Goal: Use online tool/utility: Utilize a website feature to perform a specific function

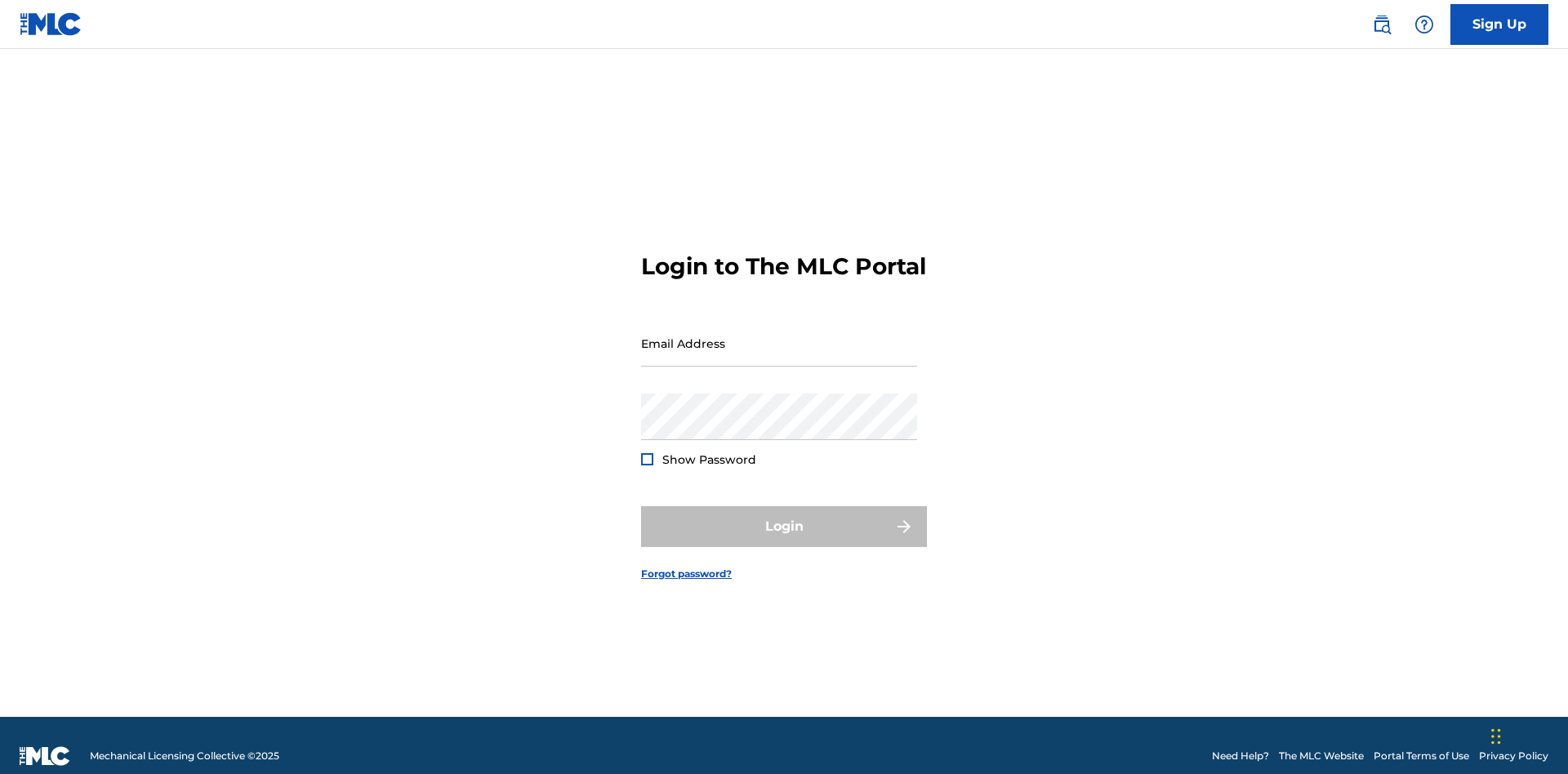
scroll to position [22, 0]
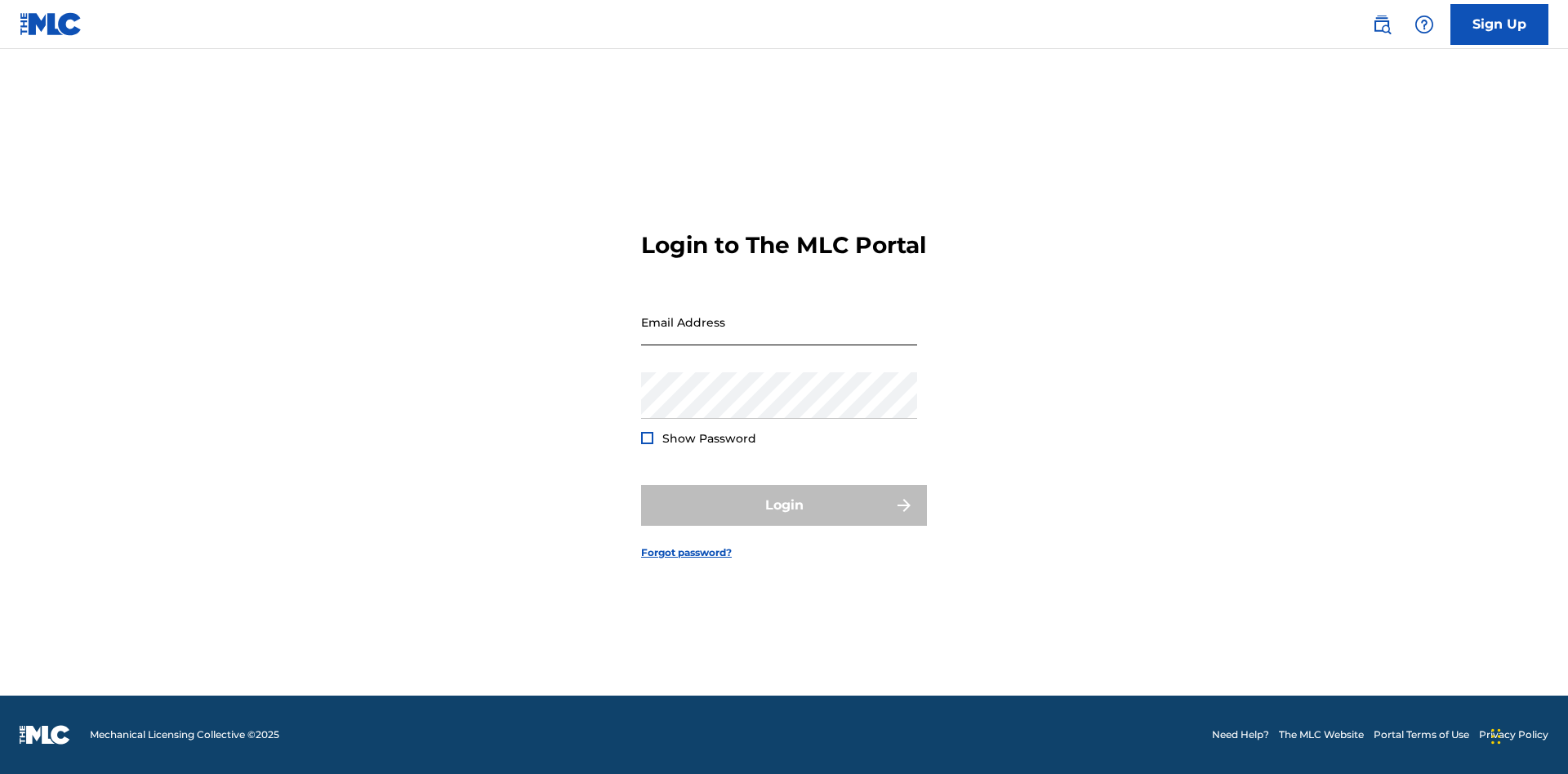
click at [779, 336] on input "Email Address" at bounding box center [779, 322] width 276 height 47
type input "[PERSON_NAME][EMAIL_ADDRESS][PERSON_NAME][DOMAIN_NAME]"
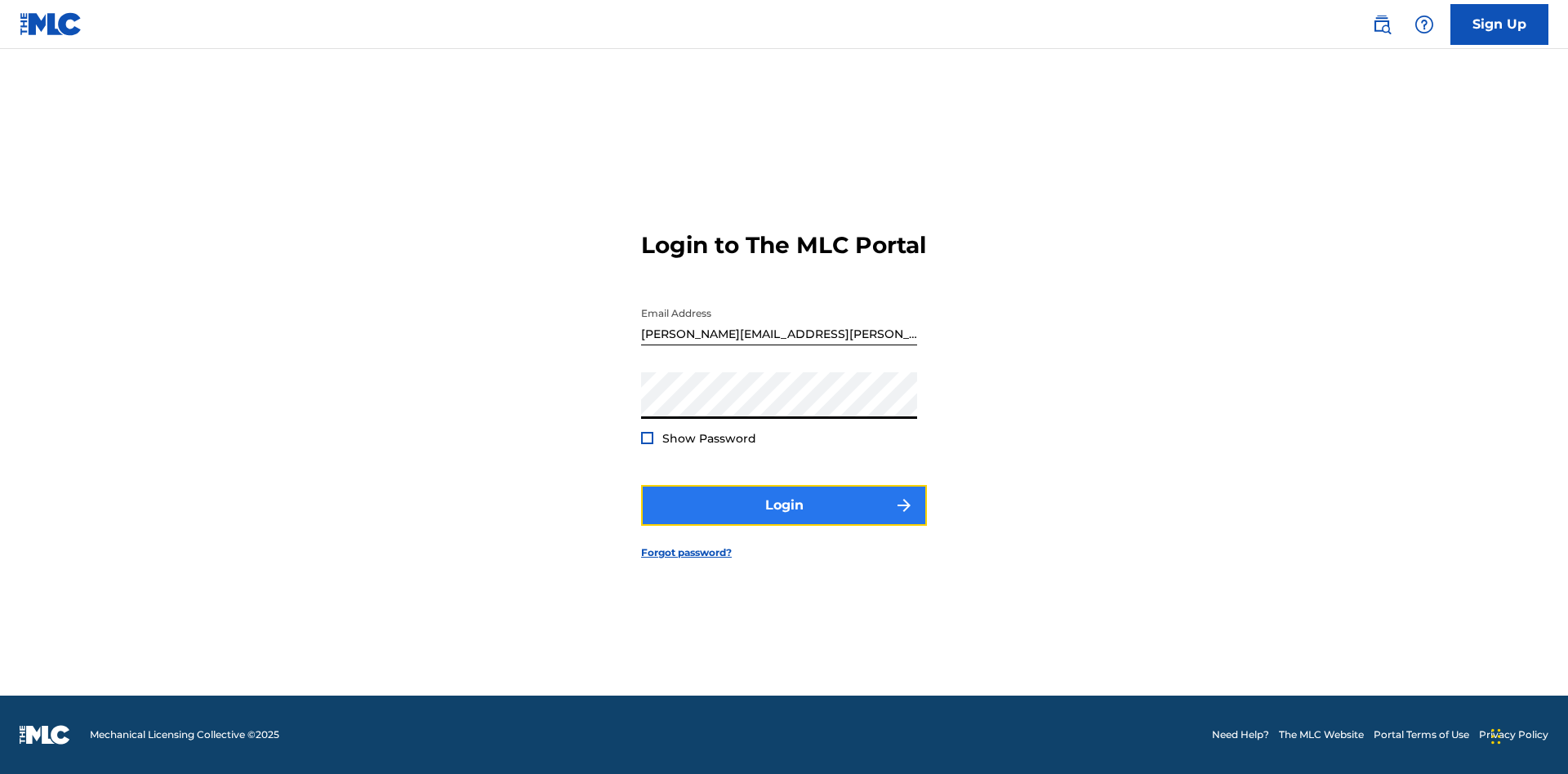
click at [784, 519] on button "Login" at bounding box center [784, 505] width 286 height 40
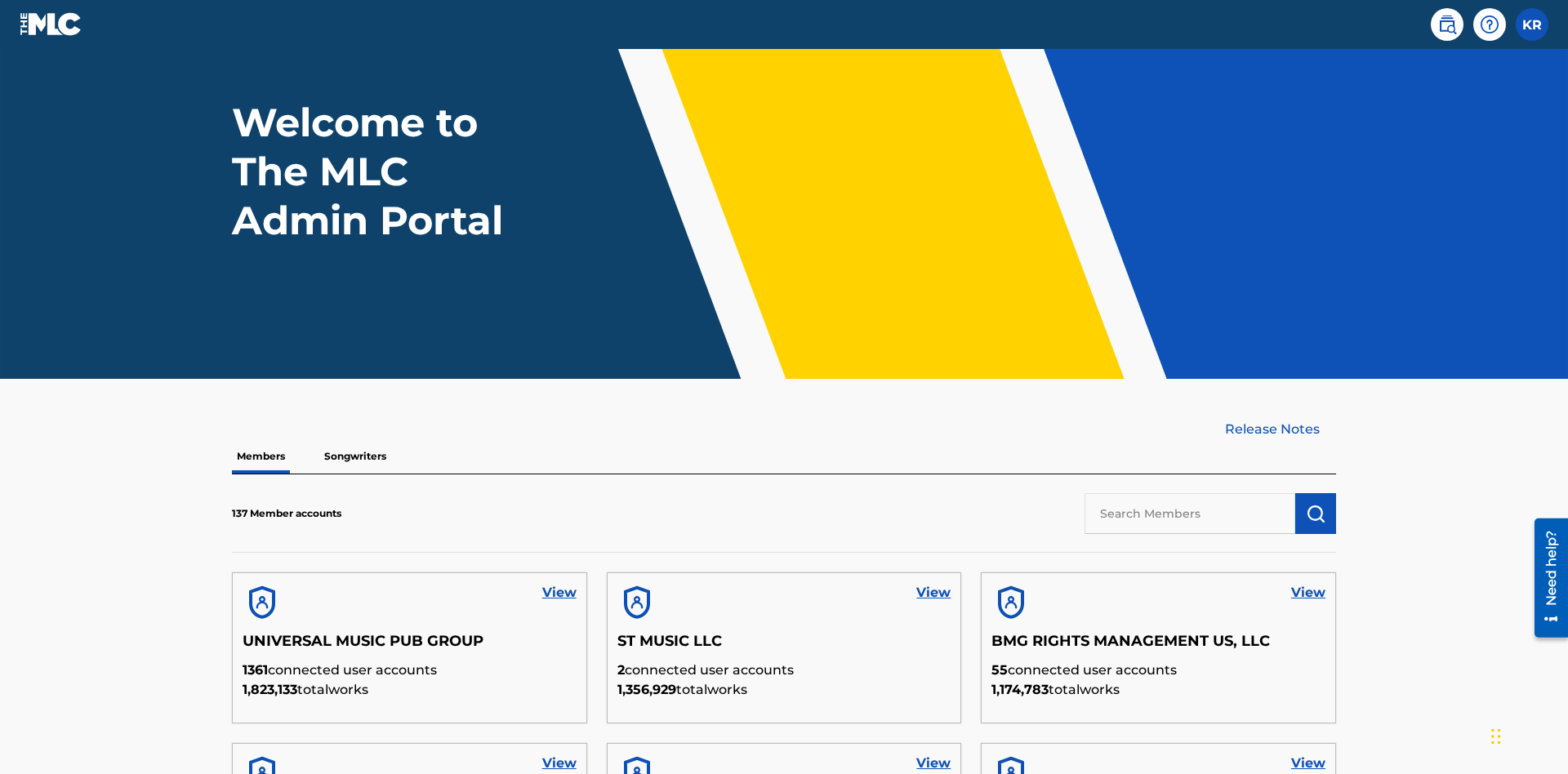
click at [1190, 493] on input "text" at bounding box center [1189, 513] width 211 height 40
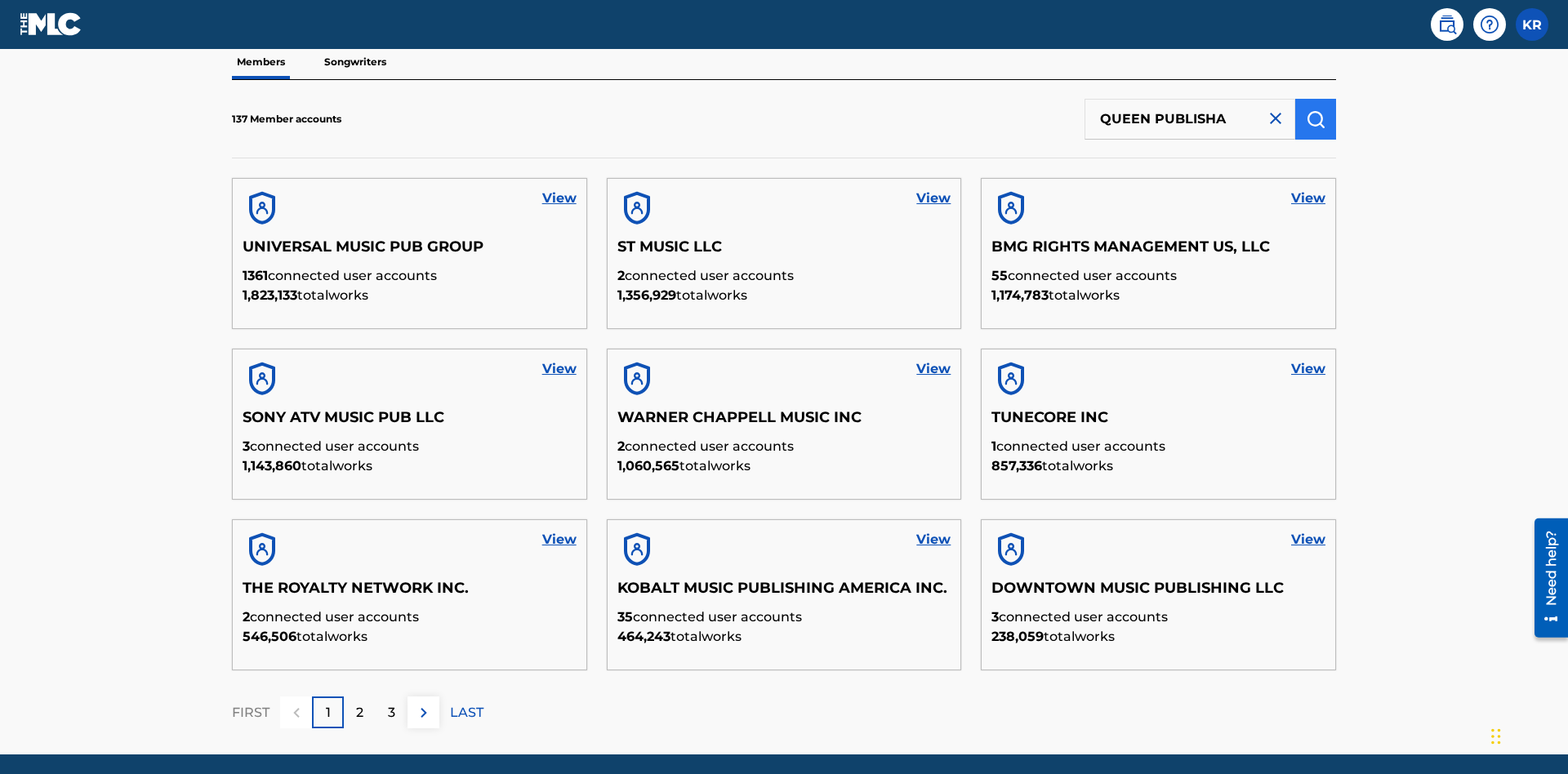
type input "QUEEN PUBLISHA"
click at [1316, 110] on img "submit" at bounding box center [1316, 119] width 20 height 20
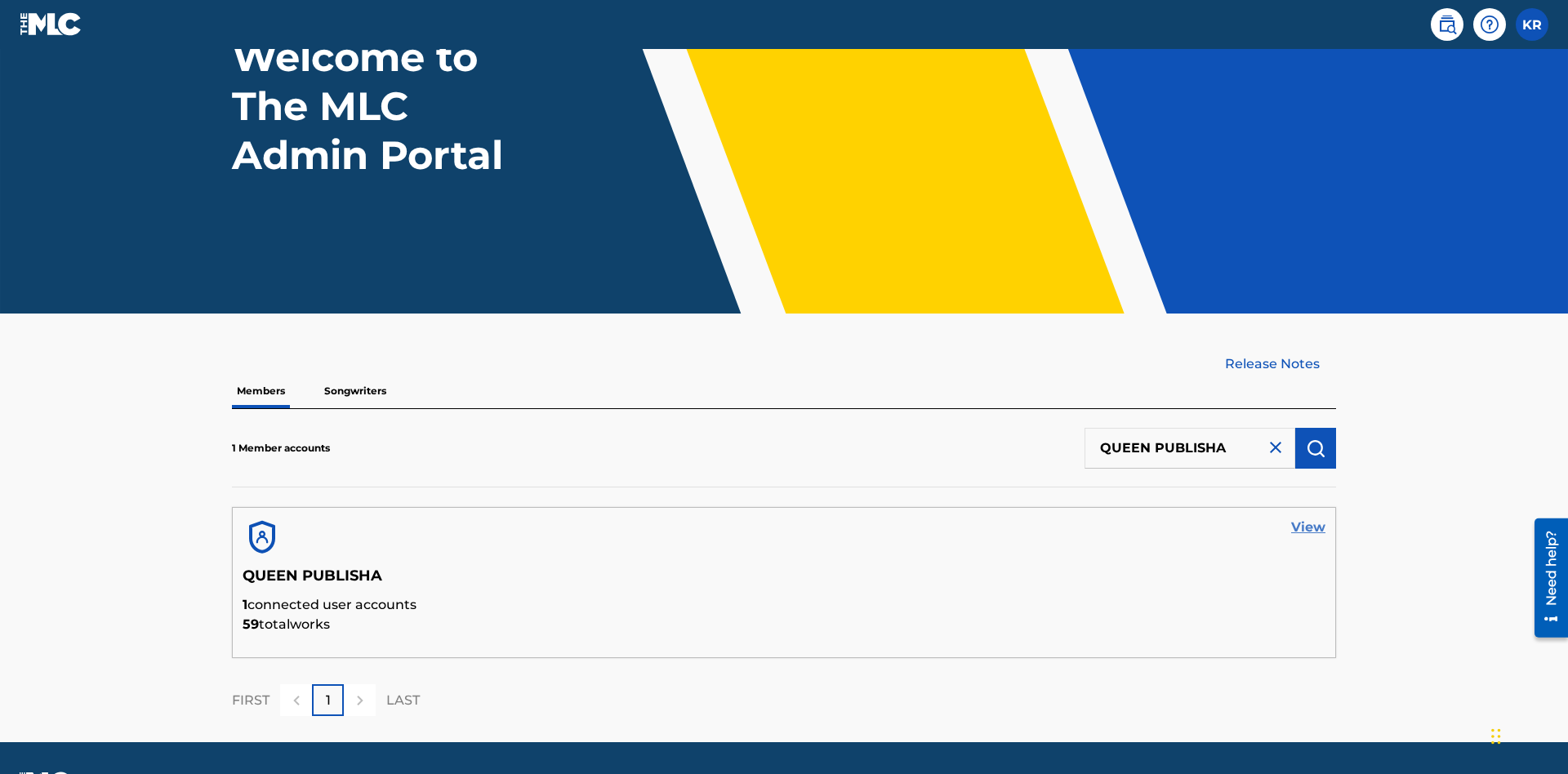
click at [1308, 517] on link "View" at bounding box center [1308, 527] width 34 height 20
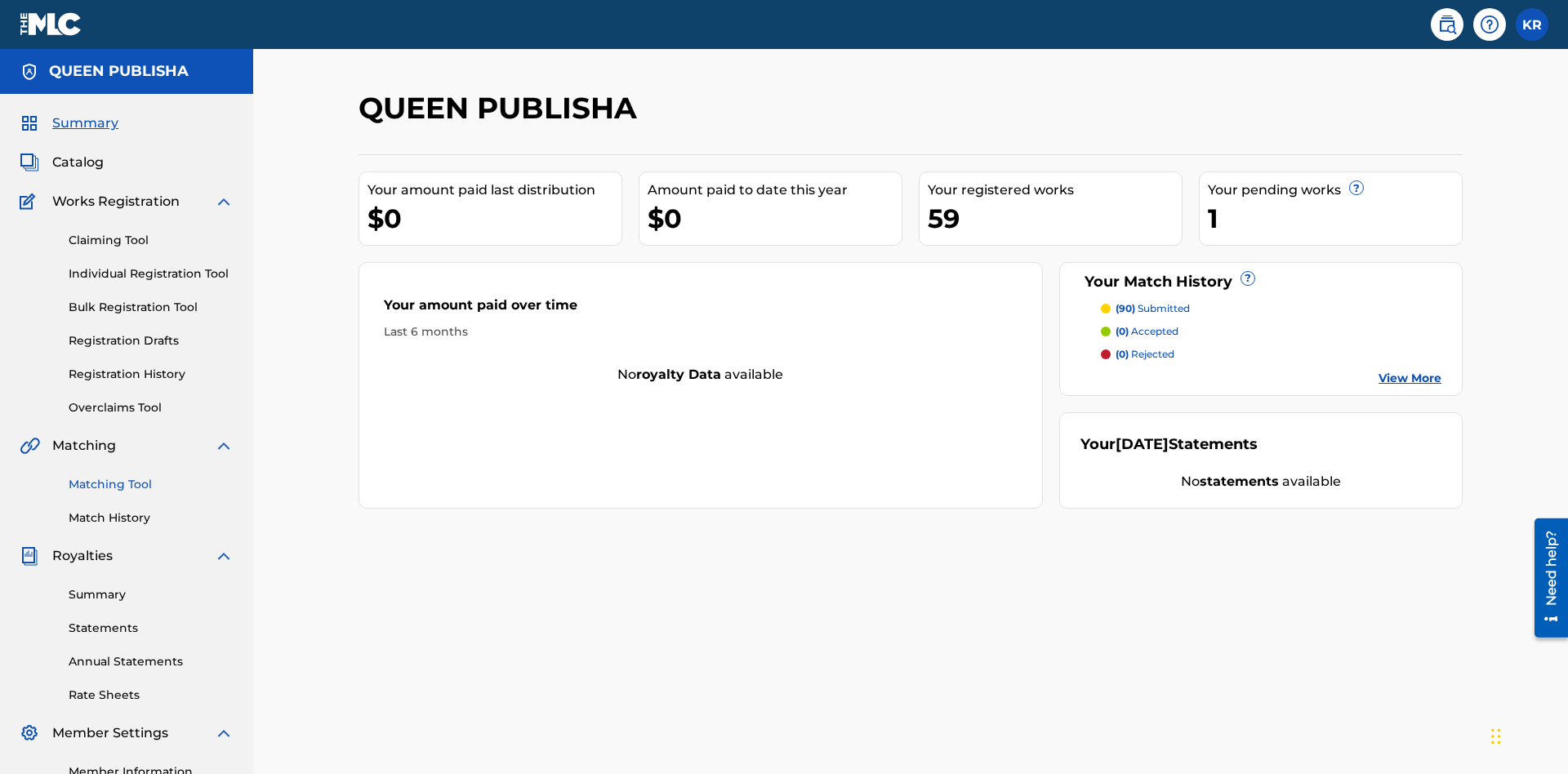
click at [151, 476] on link "Matching Tool" at bounding box center [151, 484] width 165 height 17
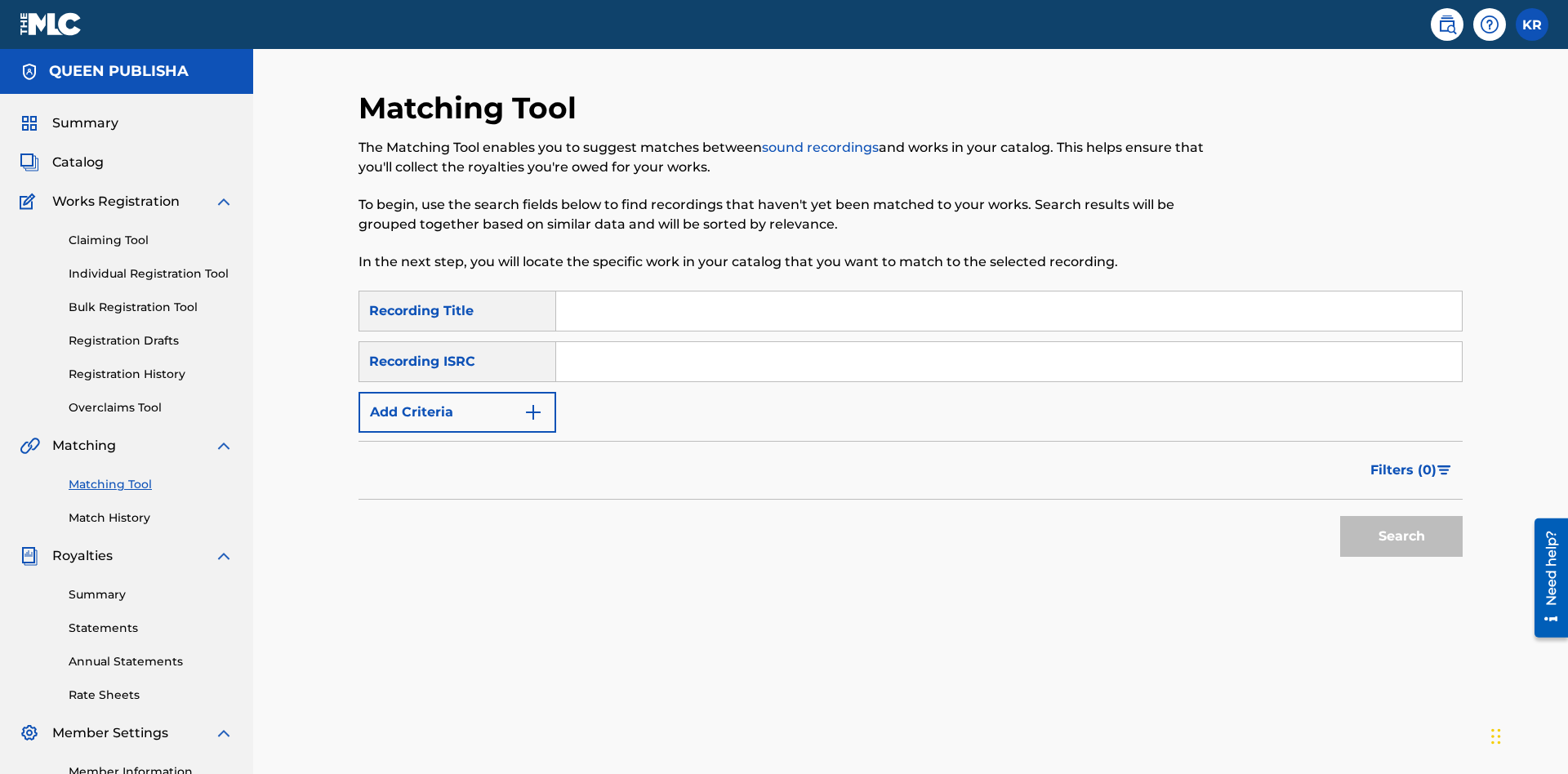
click at [1009, 292] on input "Search Form" at bounding box center [1009, 312] width 905 height 40
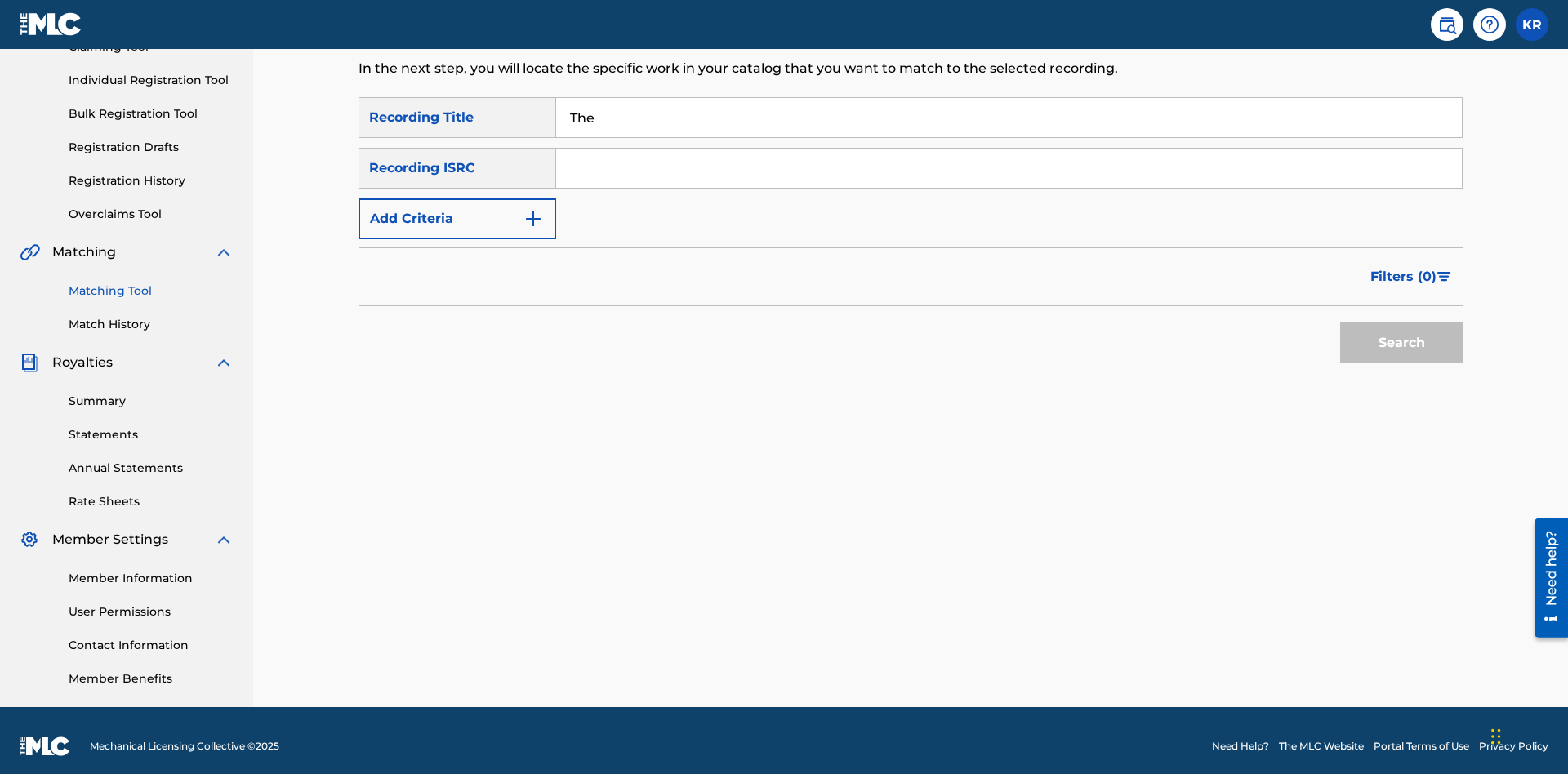
type input "The"
click at [1401, 331] on button "Search" at bounding box center [1401, 342] width 122 height 40
click at [1009, 118] on input "The" at bounding box center [1009, 118] width 905 height 40
click at [1009, 148] on input "Search Form" at bounding box center [1009, 168] width 905 height 40
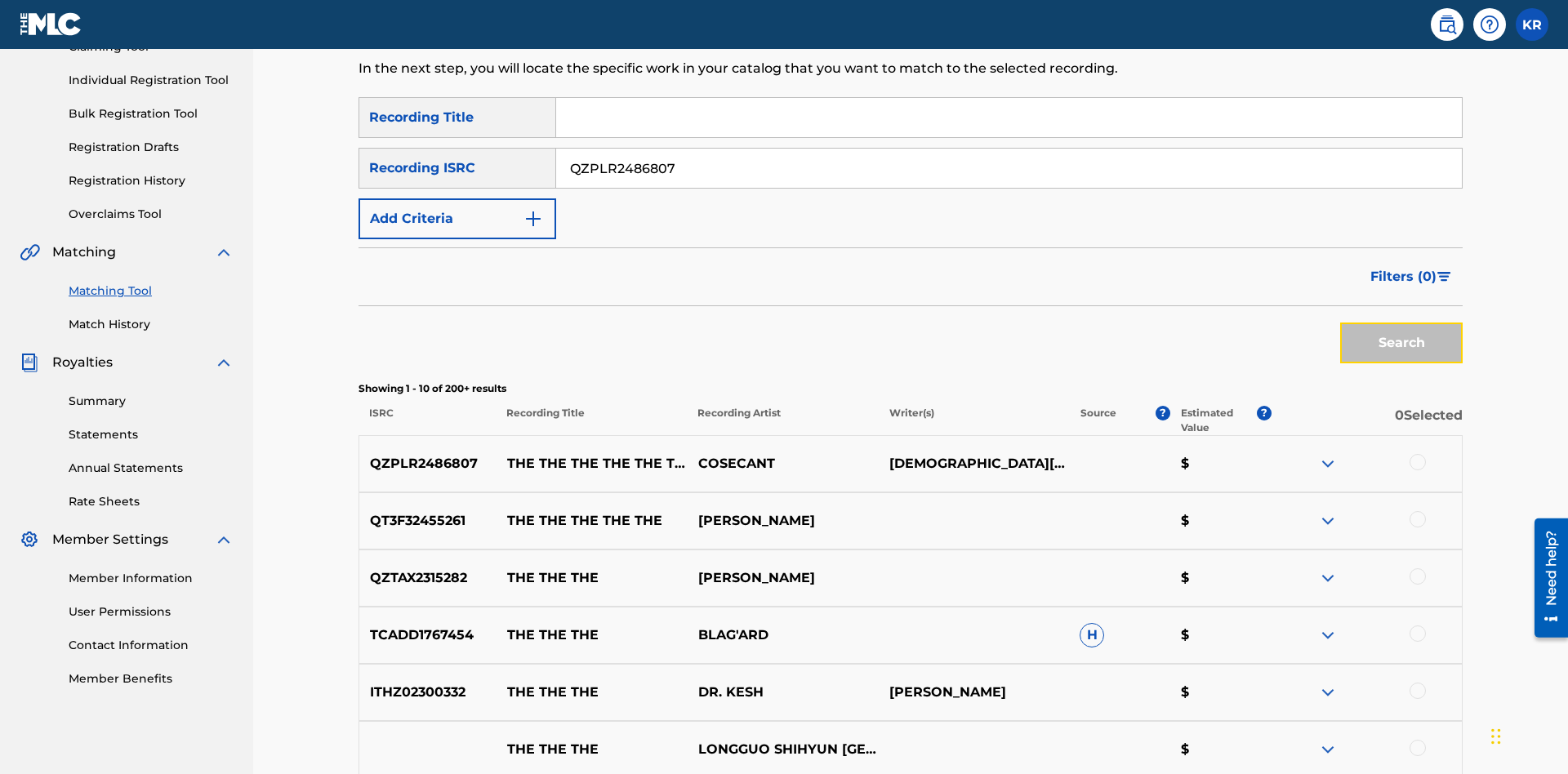
click at [1401, 322] on button "Search" at bounding box center [1401, 342] width 122 height 40
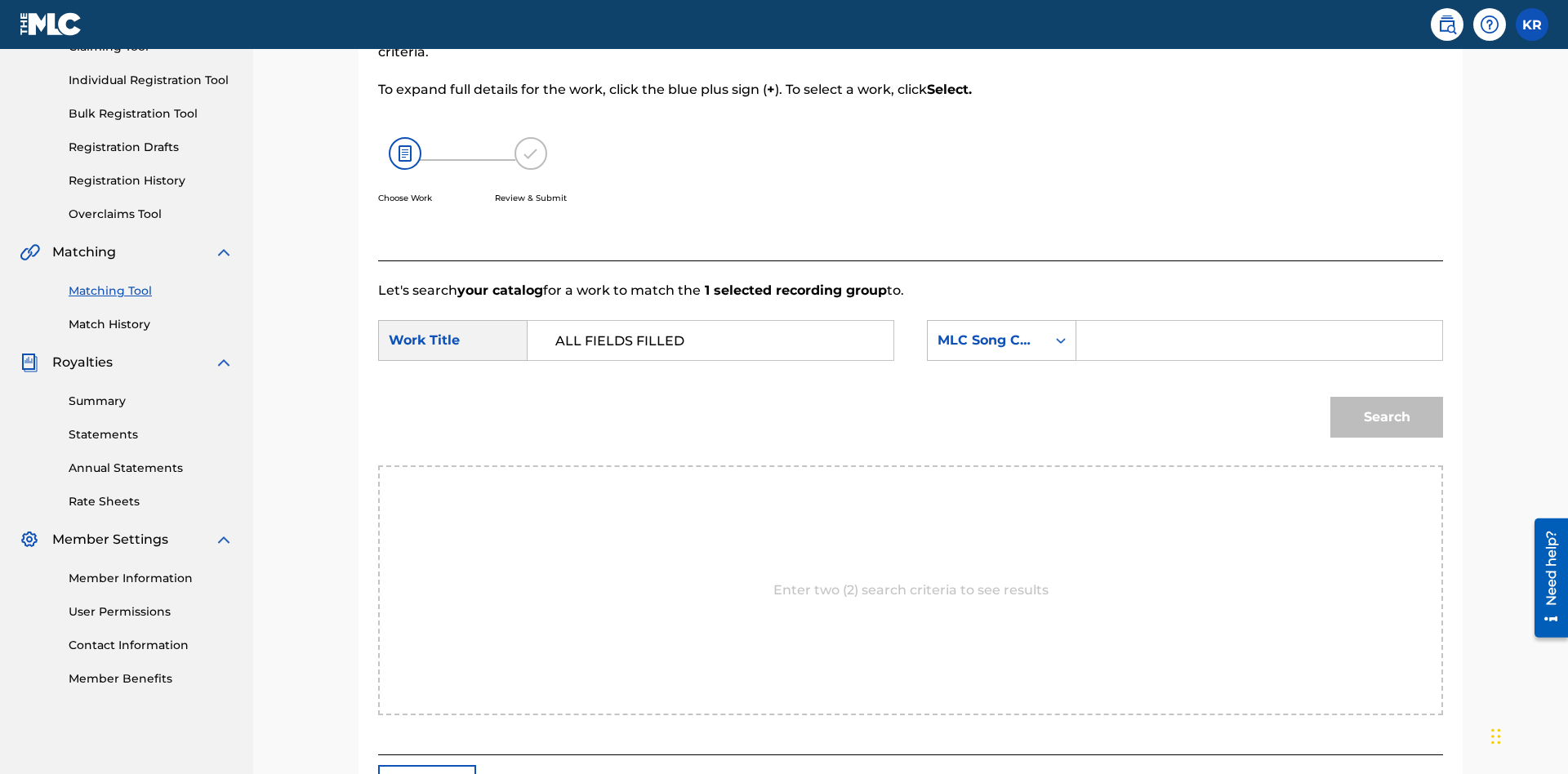
type input "ALL FIELDS FILLED"
click at [1258, 321] on input "Search Form" at bounding box center [1259, 340] width 338 height 40
type input "FE4B37"
click at [1387, 397] on button "Search" at bounding box center [1386, 417] width 112 height 40
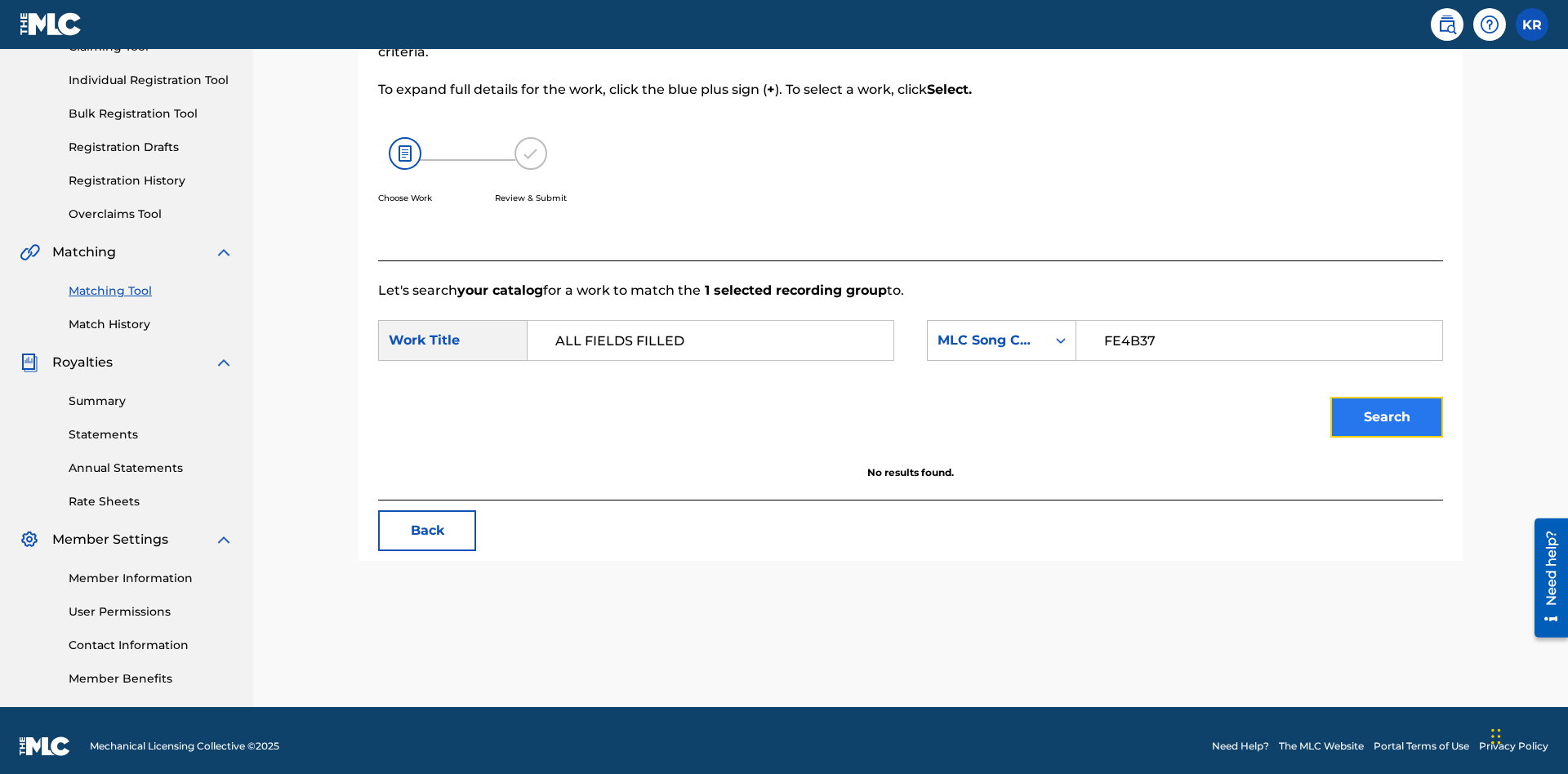
scroll to position [205, 0]
